Goal: Download file/media

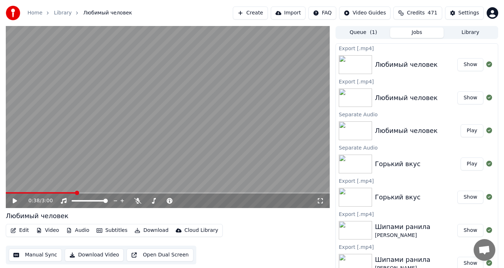
scroll to position [3, 0]
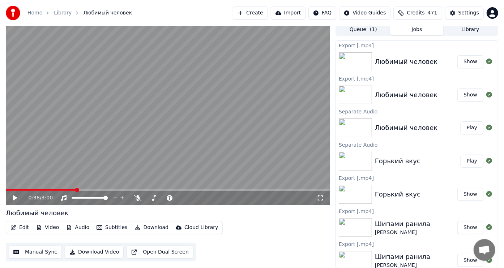
click at [464, 30] on button "Library" at bounding box center [471, 30] width 54 height 10
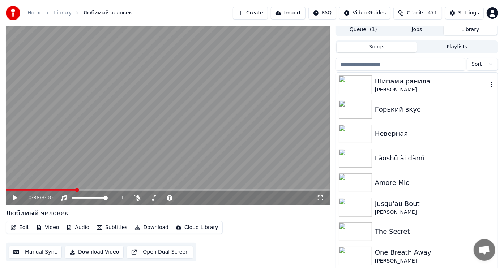
click at [357, 84] on img at bounding box center [355, 85] width 33 height 19
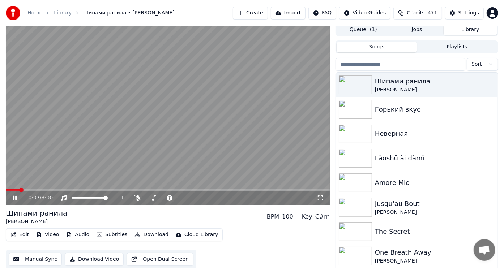
click at [16, 199] on icon at bounding box center [15, 198] width 4 height 4
click at [140, 200] on icon at bounding box center [137, 198] width 7 height 6
click at [82, 234] on button "Audio" at bounding box center [77, 235] width 29 height 10
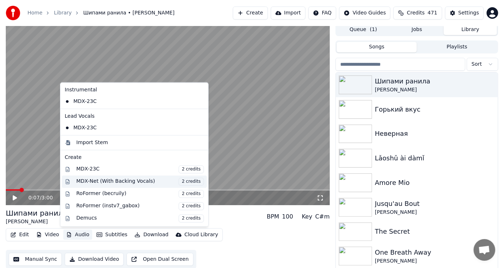
click at [109, 180] on div "MDX-Net (With Backing Vocals) 2 credits" at bounding box center [140, 182] width 128 height 8
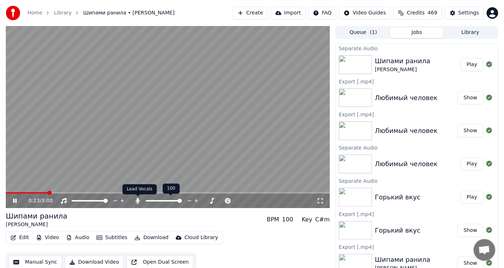
click at [137, 201] on icon at bounding box center [138, 201] width 4 height 6
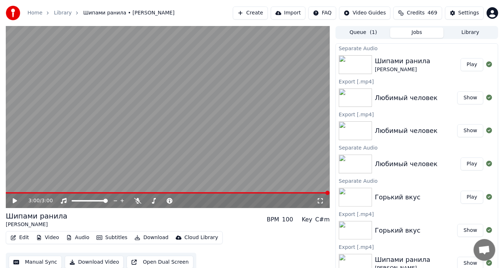
click at [355, 195] on img at bounding box center [355, 197] width 33 height 19
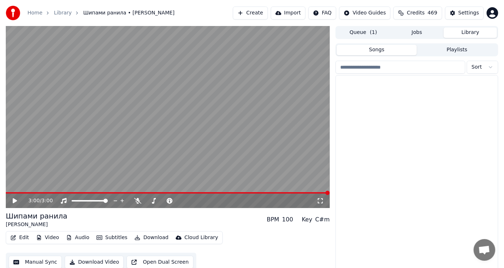
click at [466, 31] on button "Library" at bounding box center [471, 32] width 54 height 10
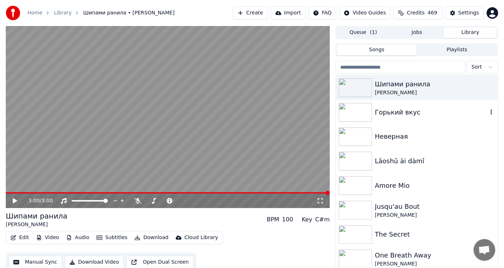
click at [350, 109] on img at bounding box center [355, 112] width 33 height 19
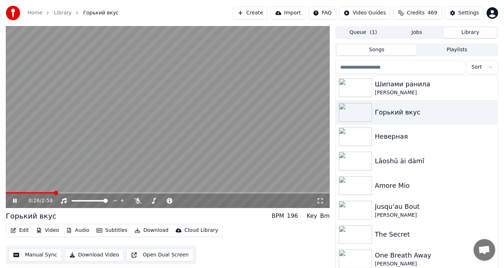
click at [15, 200] on icon at bounding box center [20, 201] width 17 height 6
click at [137, 204] on icon at bounding box center [137, 201] width 7 height 6
click at [83, 229] on button "Audio" at bounding box center [77, 231] width 29 height 10
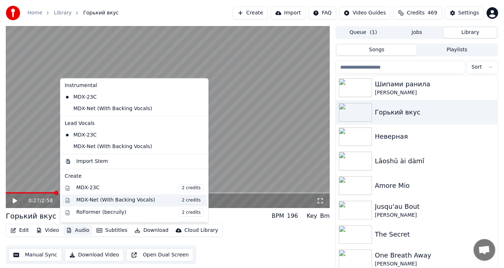
click at [102, 200] on div "MDX-Net (With Backing Vocals) 2 credits" at bounding box center [140, 201] width 128 height 8
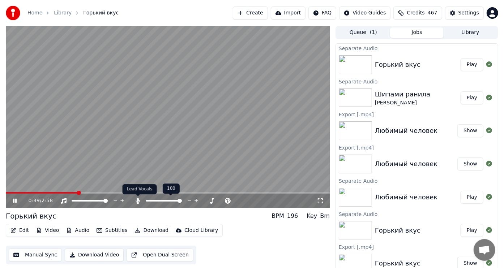
click at [138, 202] on icon at bounding box center [138, 201] width 4 height 6
click at [16, 201] on icon at bounding box center [15, 201] width 4 height 4
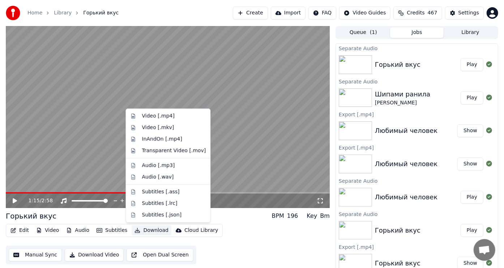
click at [150, 229] on button "Download" at bounding box center [152, 231] width 40 height 10
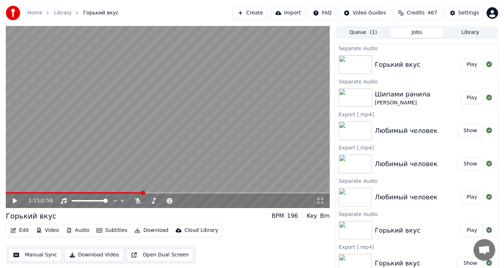
click at [239, 239] on div "Edit Video Audio Subtitles Download Cloud Library Manual Sync Download Video Op…" at bounding box center [168, 244] width 324 height 41
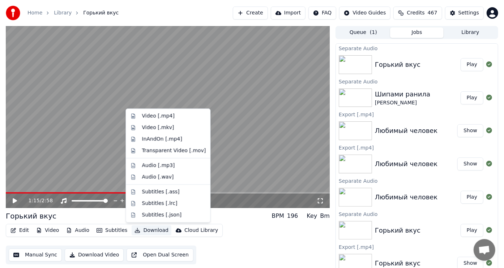
click at [149, 228] on button "Download" at bounding box center [152, 231] width 40 height 10
click at [149, 114] on div "Video [.mp4]" at bounding box center [158, 115] width 33 height 7
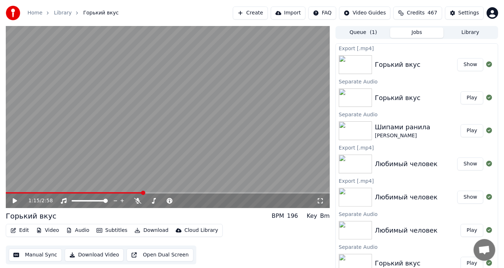
click at [465, 32] on button "Library" at bounding box center [471, 32] width 54 height 10
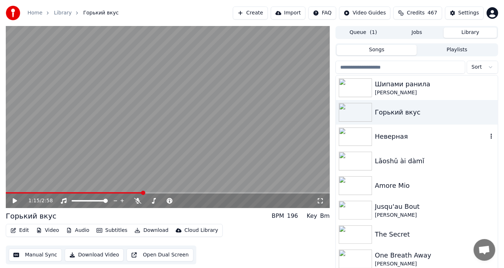
click at [355, 132] on img at bounding box center [355, 137] width 33 height 19
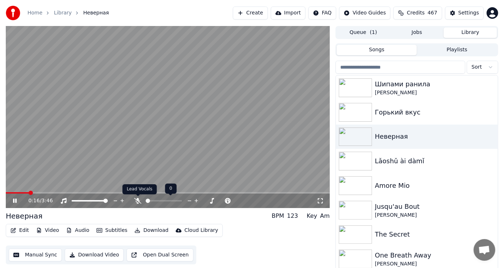
click at [139, 201] on icon at bounding box center [137, 201] width 7 height 6
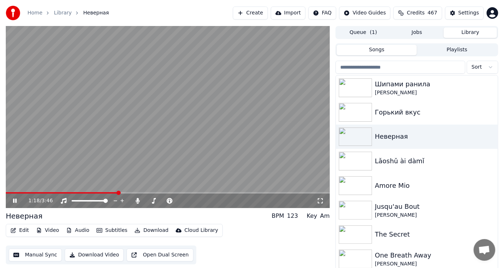
click at [14, 201] on icon at bounding box center [15, 201] width 4 height 4
click at [147, 229] on button "Download" at bounding box center [152, 231] width 40 height 10
click at [218, 226] on div "Edit Video Audio Subtitles Download Cloud Library Manual Sync Download Video Op…" at bounding box center [168, 244] width 324 height 41
click at [79, 230] on button "Audio" at bounding box center [77, 231] width 29 height 10
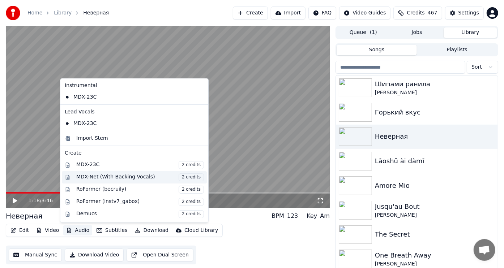
click at [122, 177] on div "MDX-Net (With Backing Vocals) 2 credits" at bounding box center [140, 178] width 128 height 8
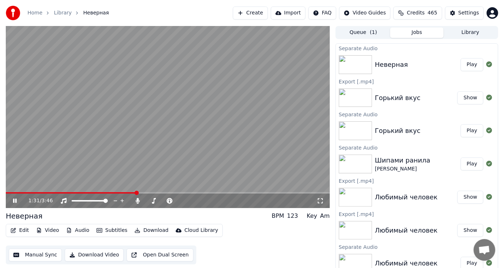
click at [16, 202] on icon at bounding box center [15, 201] width 4 height 4
click at [148, 229] on button "Download" at bounding box center [152, 231] width 40 height 10
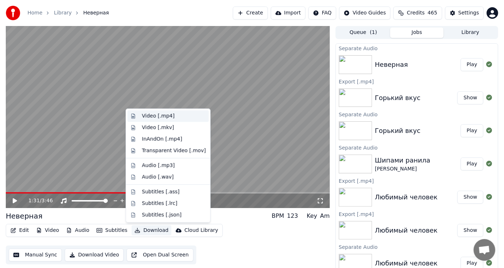
click at [154, 115] on div "Video [.mp4]" at bounding box center [158, 115] width 33 height 7
